Goal: Information Seeking & Learning: Learn about a topic

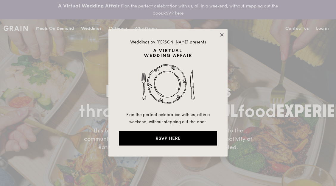
click at [222, 34] on icon at bounding box center [221, 34] width 3 height 3
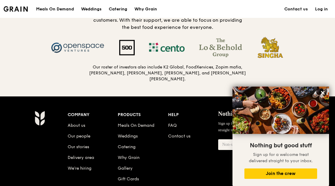
scroll to position [647, 0]
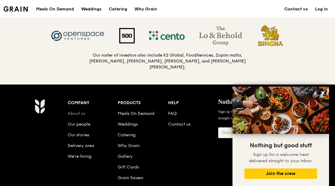
click at [75, 112] on link "About us" at bounding box center [77, 113] width 18 height 5
click at [76, 113] on link "About us" at bounding box center [77, 113] width 18 height 5
click at [81, 111] on link "About us" at bounding box center [77, 113] width 18 height 5
click at [81, 124] on link "Our people" at bounding box center [79, 124] width 23 height 5
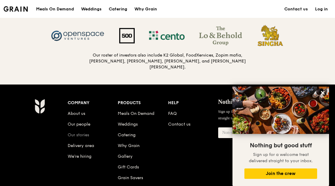
click at [82, 133] on link "Our stories" at bounding box center [78, 135] width 21 height 5
click at [77, 114] on link "About us" at bounding box center [77, 113] width 18 height 5
click at [83, 156] on link "We’re hiring" at bounding box center [80, 156] width 24 height 5
